Goal: Task Accomplishment & Management: Manage account settings

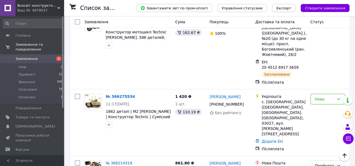
scroll to position [128, 0]
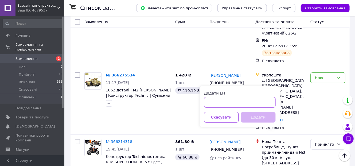
click at [217, 100] on input "Додати ЕН" at bounding box center [240, 102] width 72 height 11
type input "20451269209874"
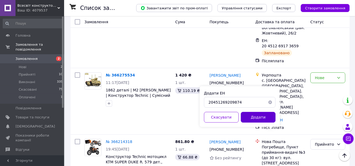
click at [250, 115] on button "Додати" at bounding box center [258, 117] width 35 height 11
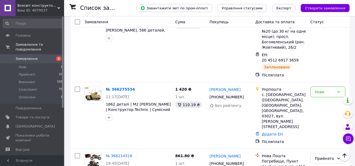
scroll to position [171, 0]
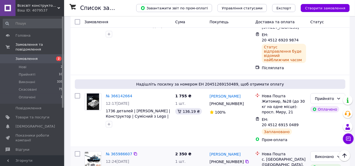
scroll to position [299, 0]
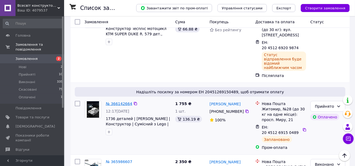
click at [125, 101] on link "№ 366142664" at bounding box center [119, 103] width 26 height 4
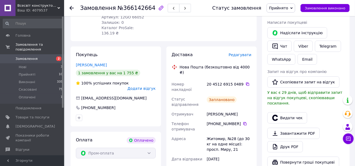
scroll to position [171, 0]
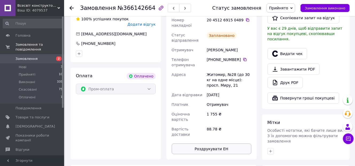
click at [208, 143] on button "Роздрукувати ЕН" at bounding box center [212, 148] width 80 height 11
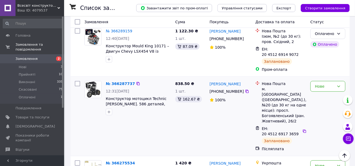
scroll to position [107, 0]
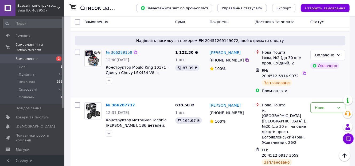
click at [108, 53] on link "№ 366289159" at bounding box center [119, 52] width 26 height 4
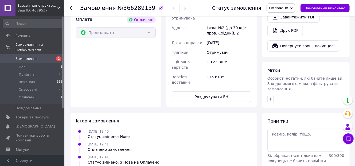
scroll to position [223, 0]
click at [191, 91] on button "Роздрукувати ЕН" at bounding box center [212, 96] width 80 height 11
click at [45, 63] on li "Нові 3" at bounding box center [33, 66] width 66 height 7
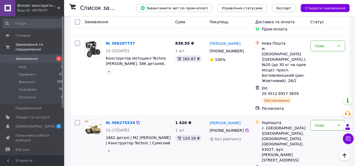
scroll to position [128, 0]
